Goal: Task Accomplishment & Management: Manage account settings

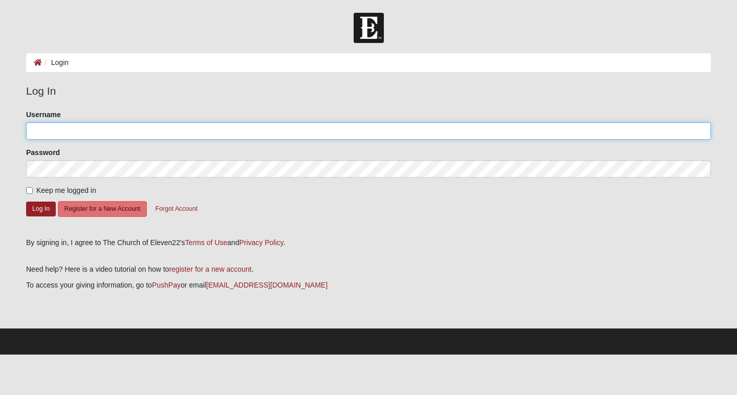
type input "Witola"
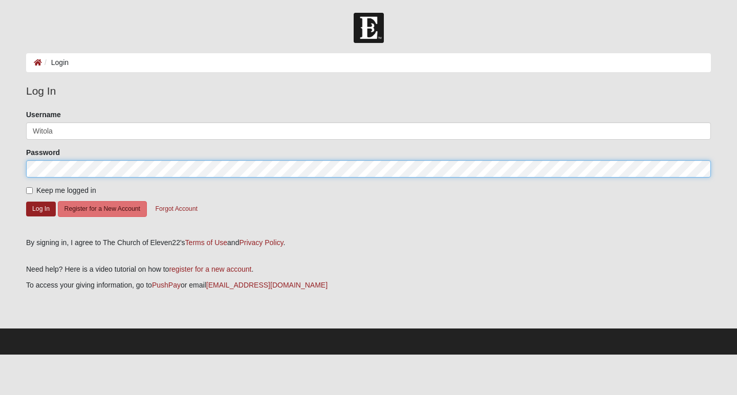
click at [41, 208] on button "Log In" at bounding box center [41, 209] width 30 height 15
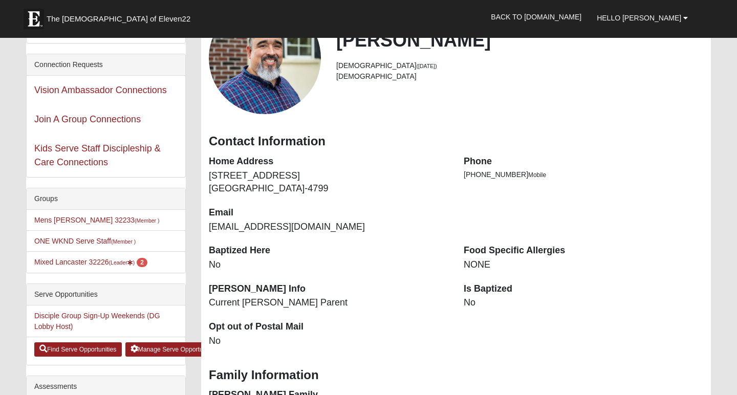
scroll to position [103, 0]
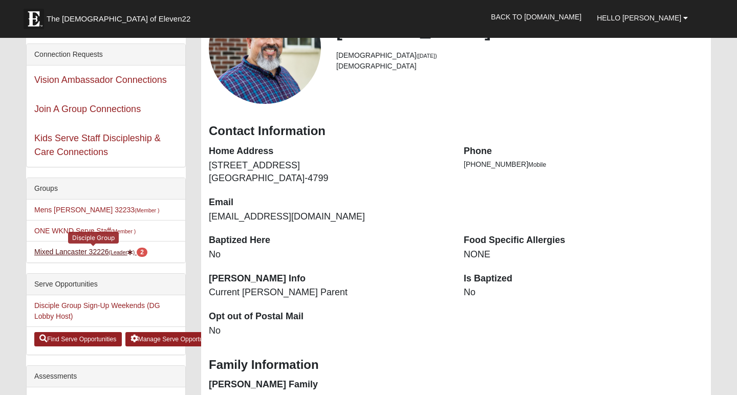
click at [82, 249] on link "Mixed Lancaster 32226 (Leader ) 2" at bounding box center [90, 252] width 113 height 8
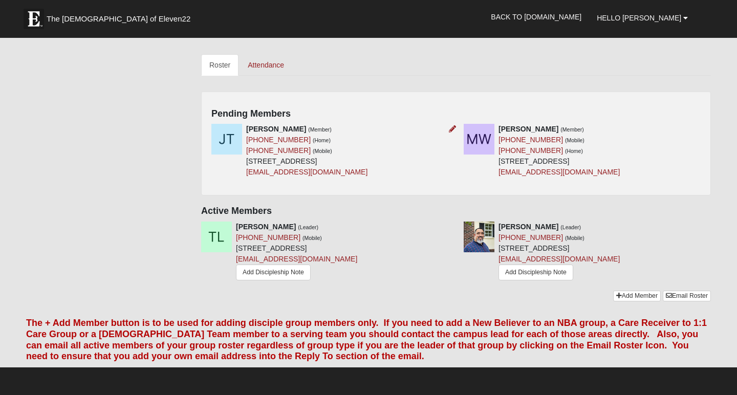
scroll to position [449, 0]
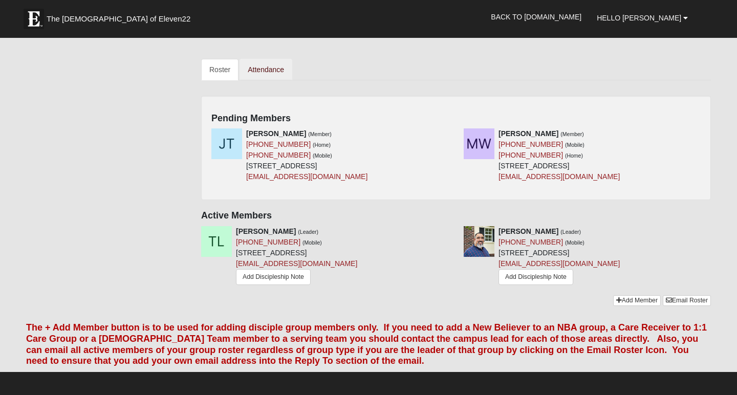
click at [272, 66] on link "Attendance" at bounding box center [266, 69] width 53 height 21
click at [451, 135] on icon at bounding box center [452, 133] width 7 height 7
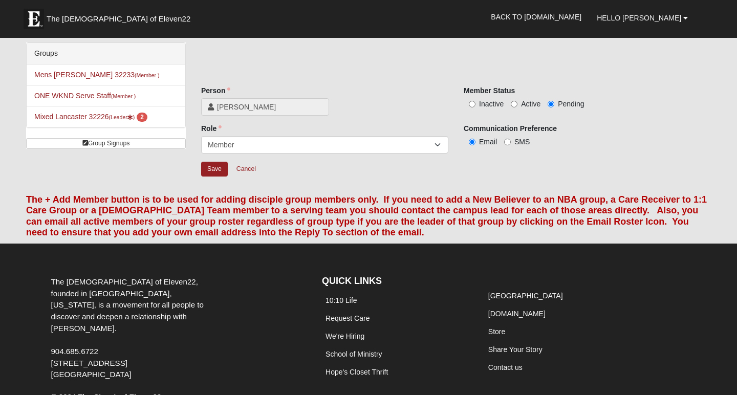
click at [471, 105] on input "Inactive" at bounding box center [472, 104] width 7 height 7
radio input "true"
click at [215, 170] on input "Save" at bounding box center [214, 169] width 27 height 15
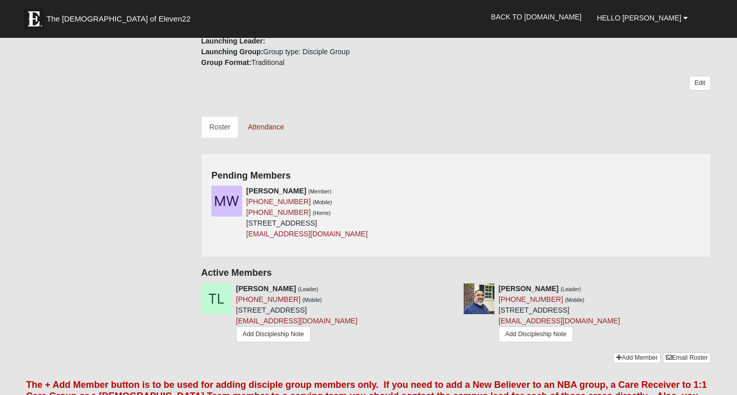
scroll to position [414, 0]
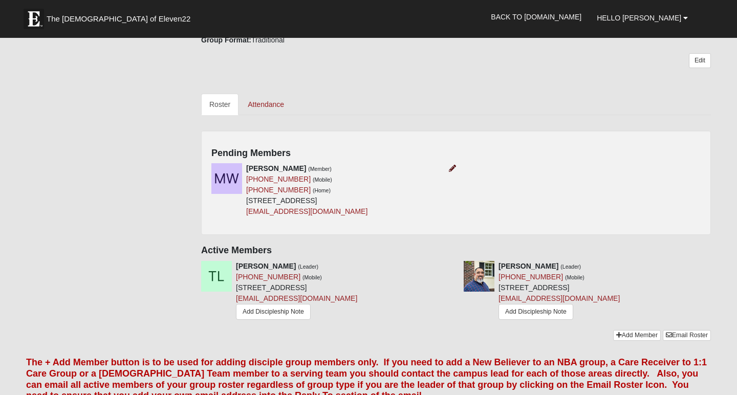
click at [449, 170] on icon at bounding box center [452, 168] width 7 height 7
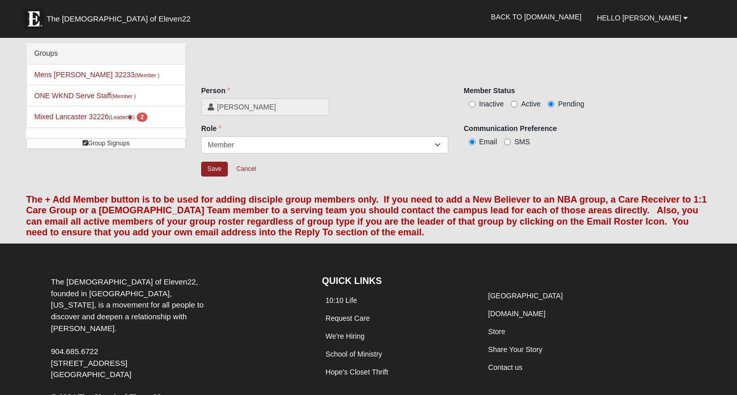
click at [513, 104] on input "Active" at bounding box center [514, 104] width 7 height 7
radio input "true"
click at [216, 168] on input "Save" at bounding box center [214, 169] width 27 height 15
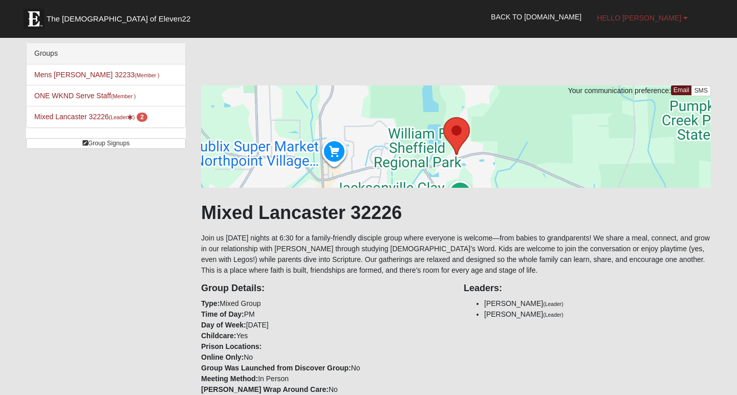
click at [669, 14] on span "Hello [PERSON_NAME]" at bounding box center [639, 18] width 84 height 8
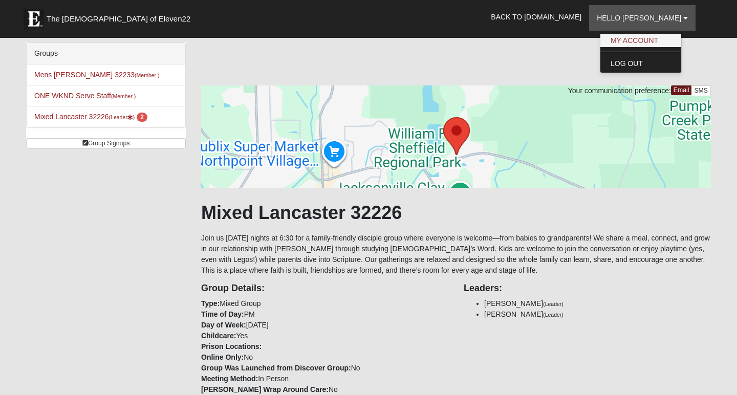
click at [653, 38] on link "My Account" at bounding box center [640, 40] width 81 height 13
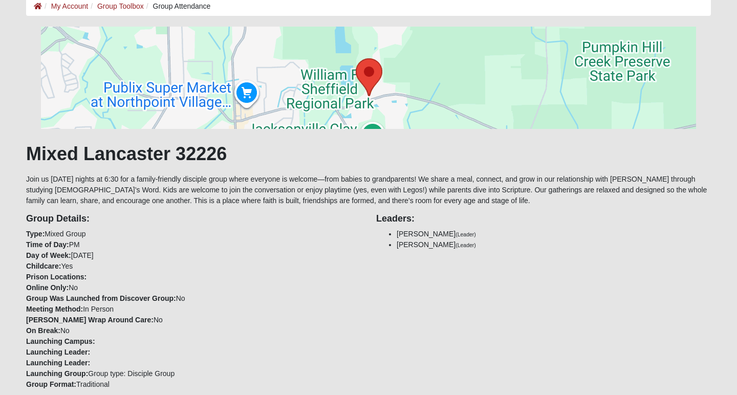
scroll to position [59, 0]
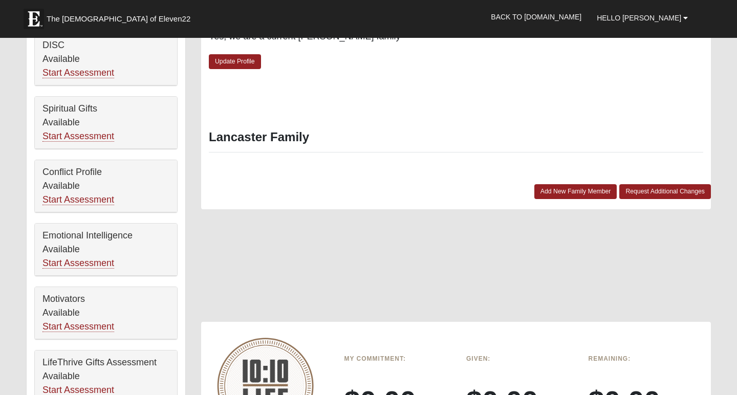
scroll to position [481, 0]
